Goal: Information Seeking & Learning: Learn about a topic

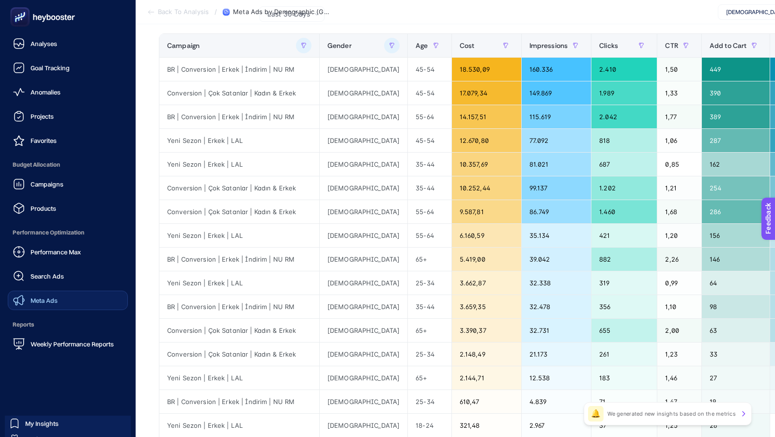
click at [49, 298] on span "Meta Ads" at bounding box center [44, 300] width 27 height 8
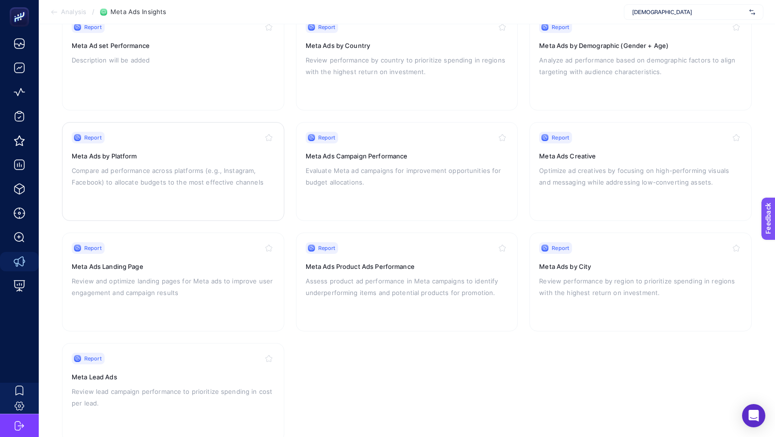
click at [198, 178] on p "Compare ad performance across platforms (e.g., Instagram, Facebook) to allocate…" at bounding box center [173, 176] width 203 height 23
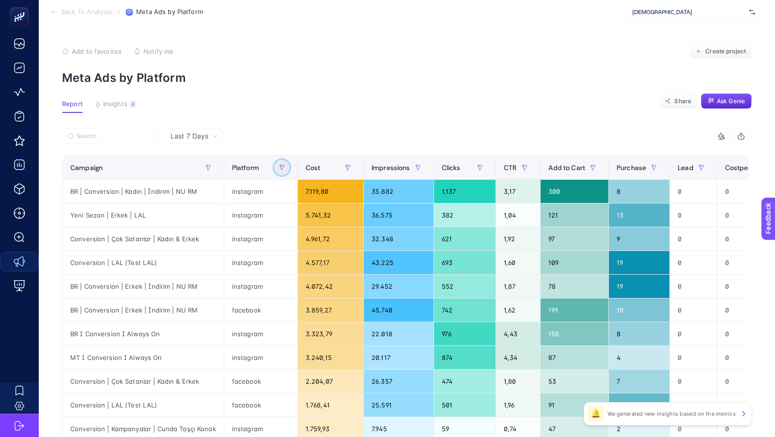
click at [279, 169] on icon "button" at bounding box center [282, 168] width 6 height 6
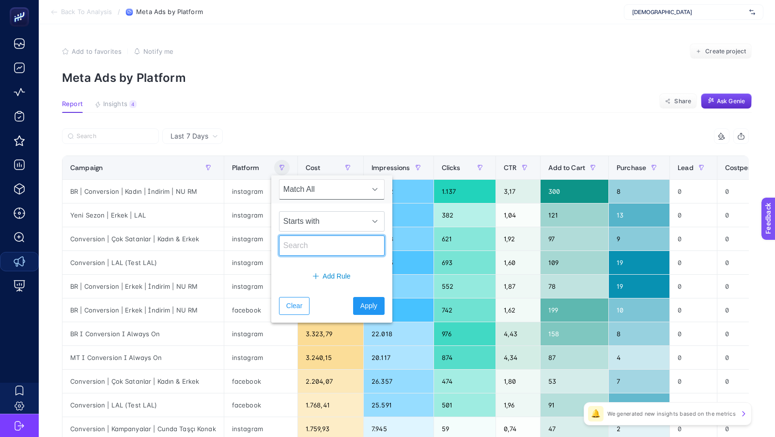
click at [299, 243] on input "text" at bounding box center [332, 245] width 106 height 20
type input "ins"
click at [362, 311] on button "Apply" at bounding box center [368, 306] width 31 height 18
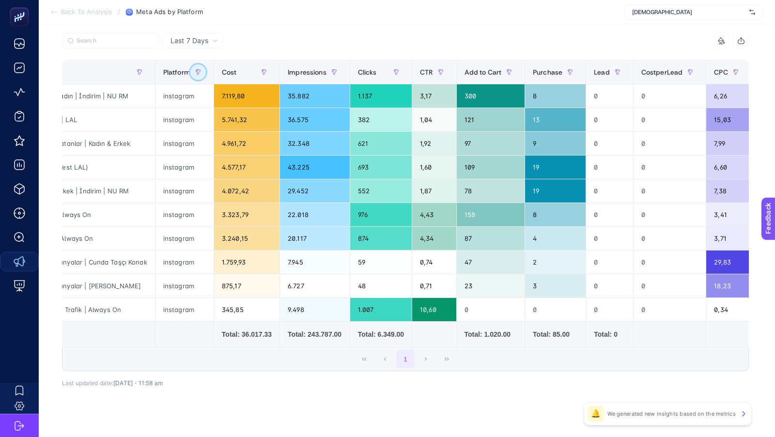
scroll to position [97, 0]
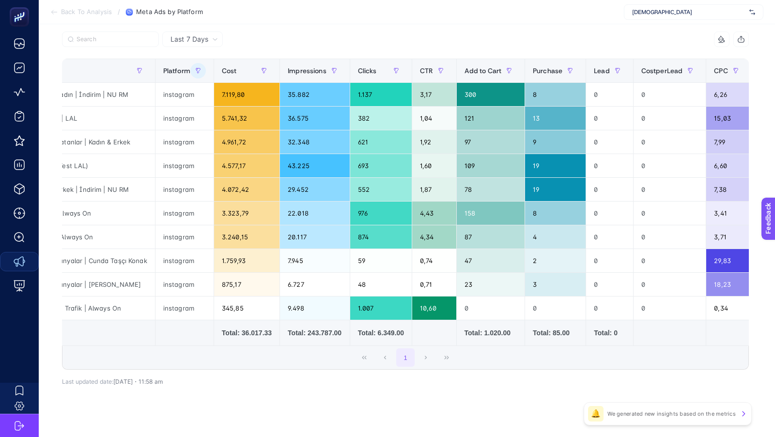
click at [553, 328] on div "Total: 85.00" at bounding box center [555, 333] width 45 height 10
click at [198, 71] on icon "button" at bounding box center [198, 71] width 6 height 6
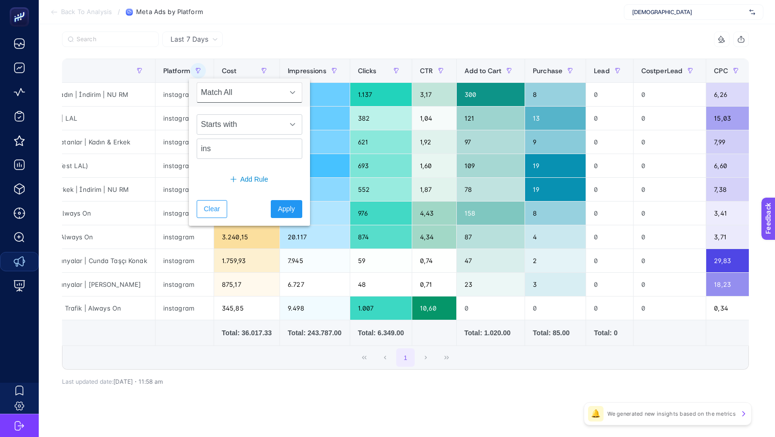
click at [203, 30] on article "Add to favorites false Notify me Create project Meta Ads by Platform Report Ins…" at bounding box center [407, 187] width 736 height 520
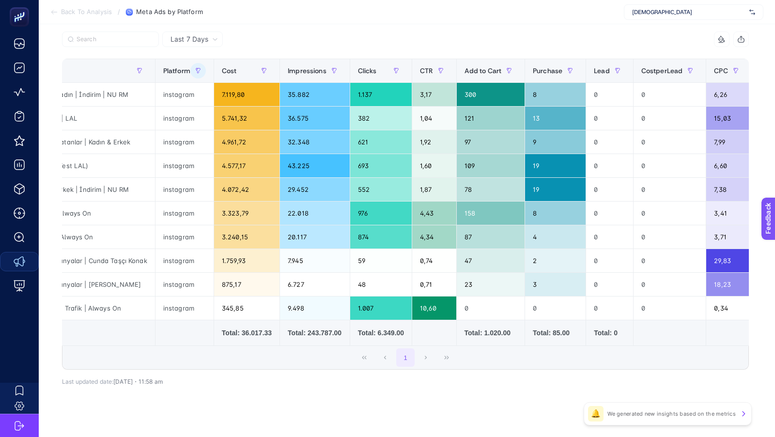
click at [203, 37] on span "Last 7 Days" at bounding box center [190, 39] width 38 height 10
click at [203, 72] on li "Last 30 Days" at bounding box center [192, 76] width 55 height 17
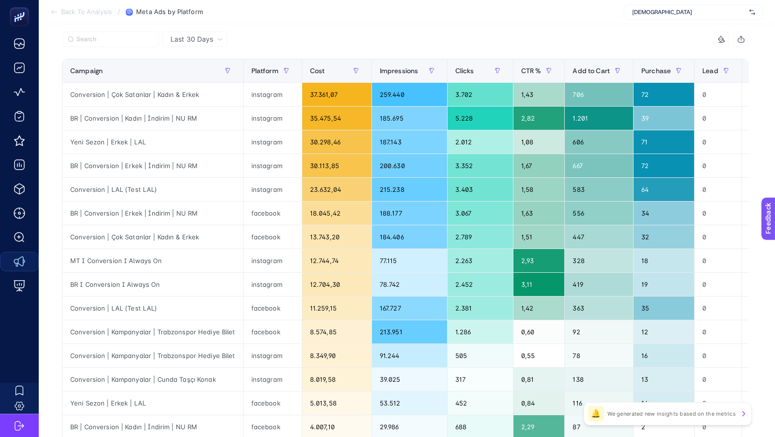
scroll to position [0, 0]
click at [285, 68] on icon "button" at bounding box center [286, 71] width 6 height 6
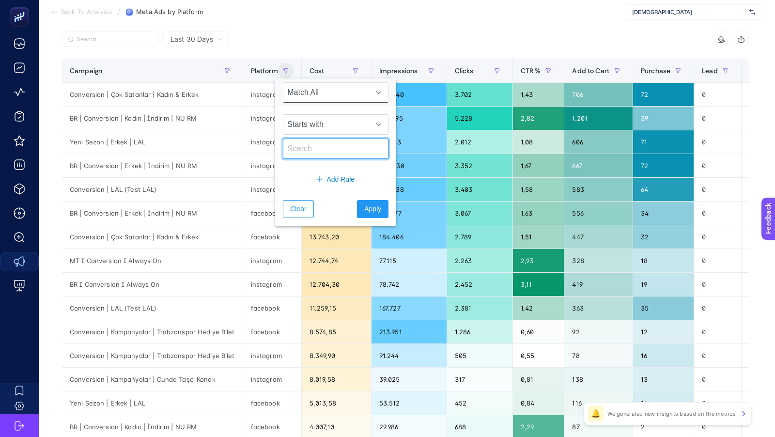
click at [305, 147] on input "text" at bounding box center [336, 149] width 106 height 20
type input "ins"
click at [364, 211] on span "Apply" at bounding box center [372, 209] width 17 height 10
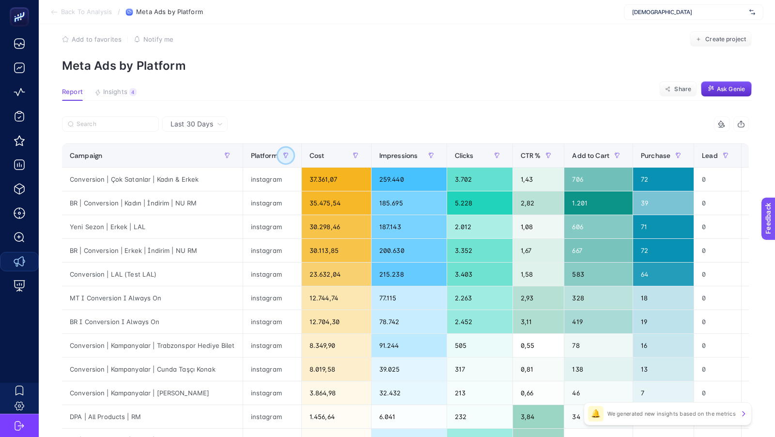
scroll to position [11, 0]
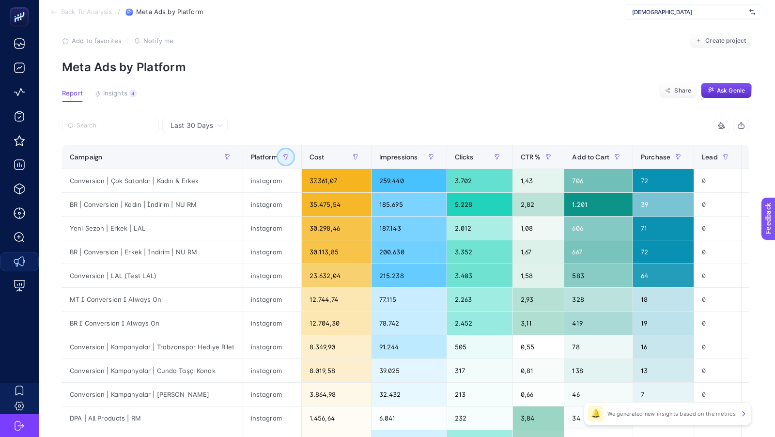
click at [283, 158] on icon "button" at bounding box center [286, 157] width 6 height 6
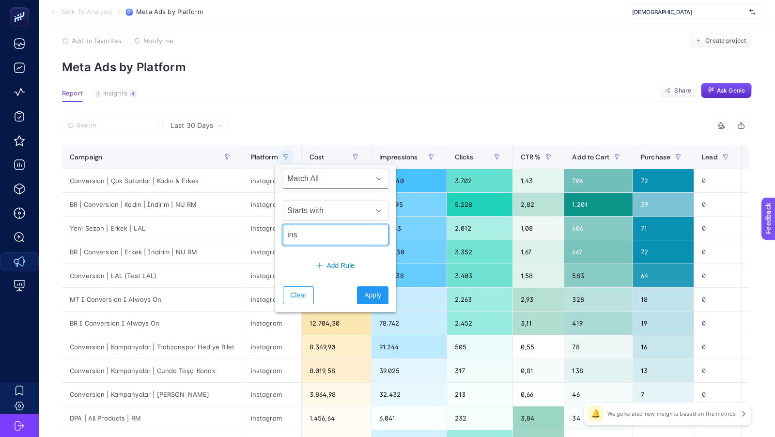
click at [294, 235] on input "ins" at bounding box center [336, 235] width 106 height 20
type input "face"
click at [357, 290] on button "Apply" at bounding box center [372, 295] width 31 height 18
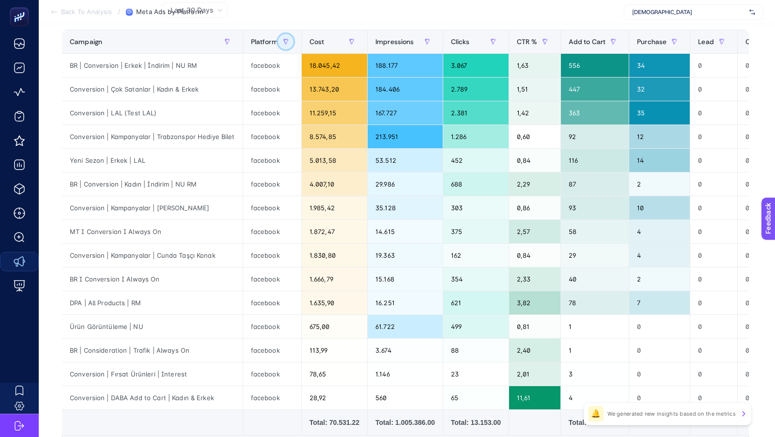
scroll to position [0, 0]
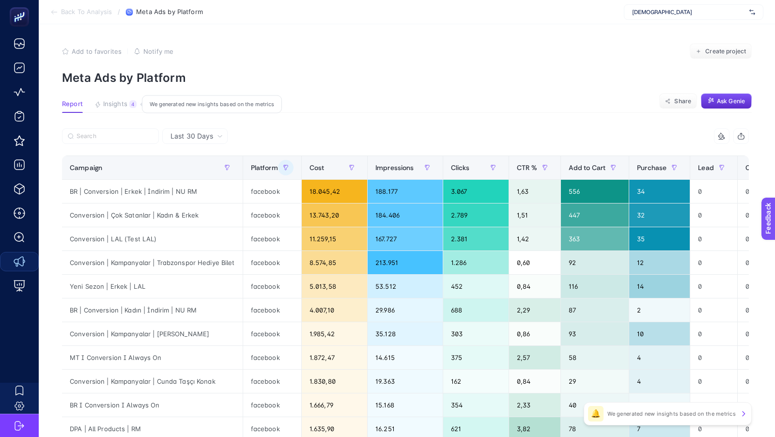
click at [120, 103] on span "Insights" at bounding box center [115, 104] width 24 height 8
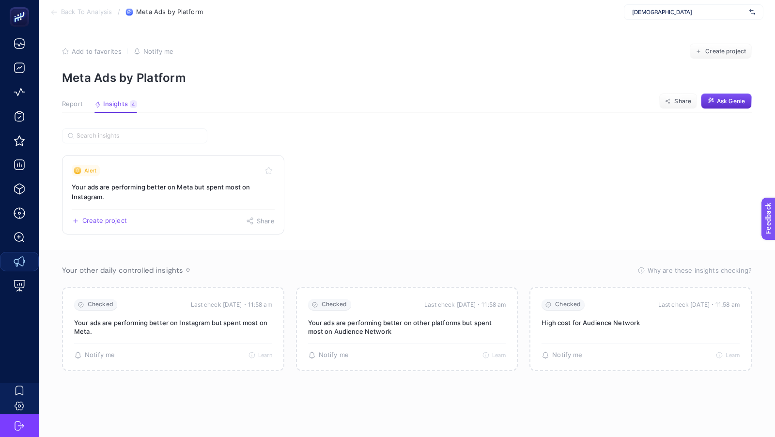
click at [227, 191] on h3 "Your ads are performing better on Meta but spent most on Instagram." at bounding box center [173, 191] width 203 height 19
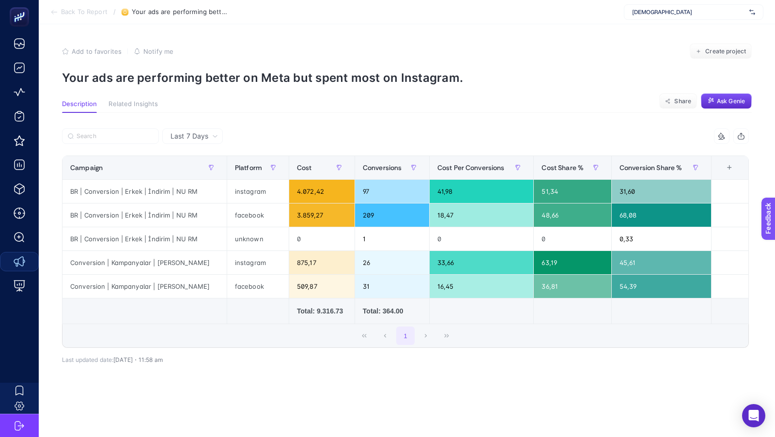
click at [82, 12] on span "Back To Report" at bounding box center [84, 12] width 47 height 8
